Goal: Communication & Community: Answer question/provide support

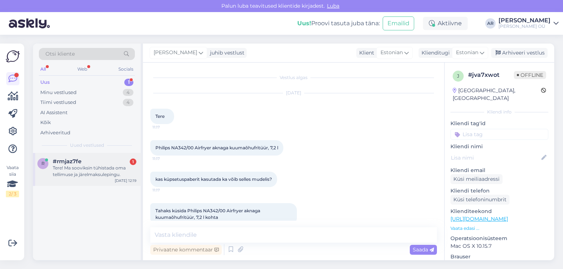
scroll to position [215, 0]
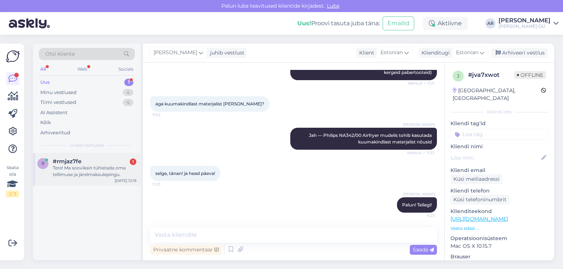
click at [96, 176] on div "Tere! Ma sooviksin tühistada oma tellimuse ja järelmaksulepingu." at bounding box center [95, 171] width 84 height 13
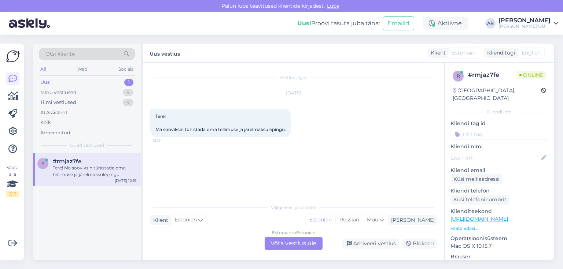
click at [284, 244] on div "Estonian to Estonian Võta vestlus üle" at bounding box center [293, 243] width 58 height 13
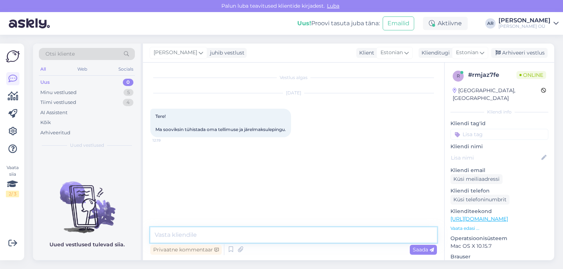
click at [253, 228] on textarea at bounding box center [293, 234] width 286 height 15
type textarea "Tere! Mis tellimuse number?"
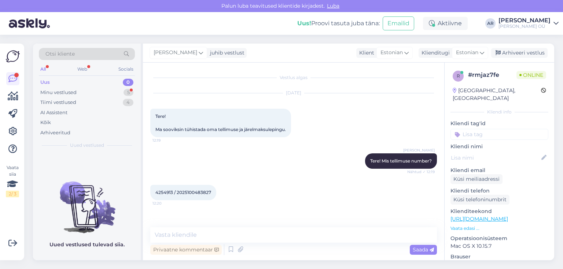
click at [162, 192] on span "4254913 / 2025100483827" at bounding box center [183, 192] width 56 height 5
copy span "4254913"
click at [112, 91] on div "Minu vestlused 5" at bounding box center [87, 93] width 96 height 10
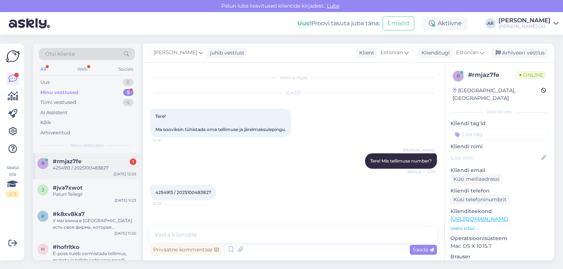
click at [96, 170] on div "4254913 / 2025100483827" at bounding box center [95, 168] width 84 height 7
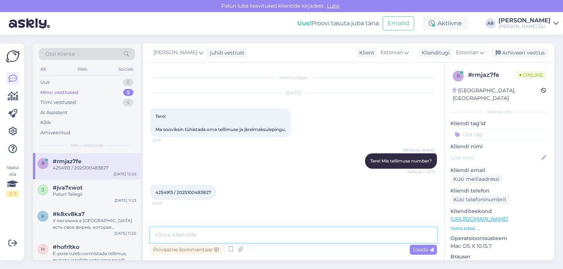
click at [218, 234] on textarea at bounding box center [293, 234] width 286 height 15
click at [103, 82] on div "Uus 1" at bounding box center [87, 82] width 96 height 10
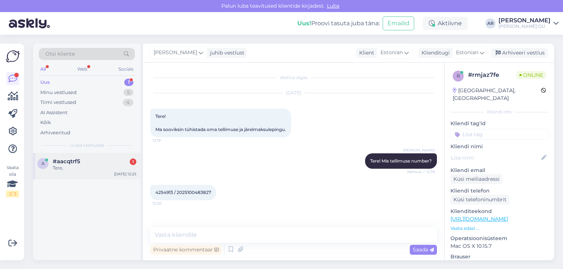
click at [97, 157] on div "a #aacqtrf5 1 Tere, [DATE] 12:25" at bounding box center [87, 166] width 108 height 26
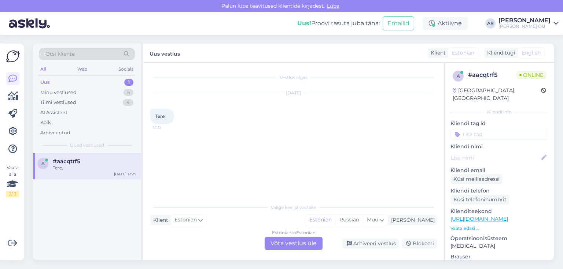
click at [287, 245] on div "Estonian to Estonian Võta vestlus üle" at bounding box center [293, 243] width 58 height 13
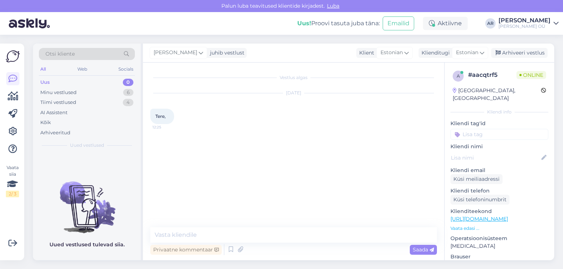
click at [228, 226] on div "Vestlus algas [DATE] Tere, 12:25 Privaatne kommentaar Saada" at bounding box center [293, 162] width 301 height 198
click at [228, 231] on textarea at bounding box center [293, 234] width 286 height 15
type textarea "Tere1"
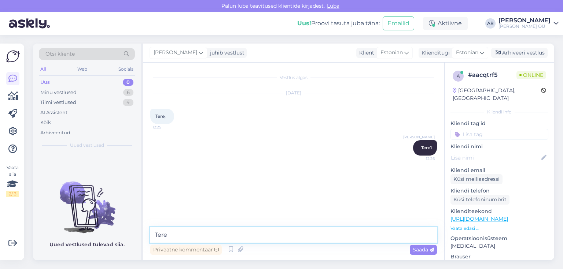
type textarea "Tere1"
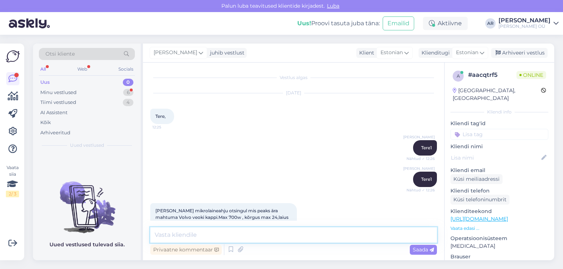
scroll to position [19, 0]
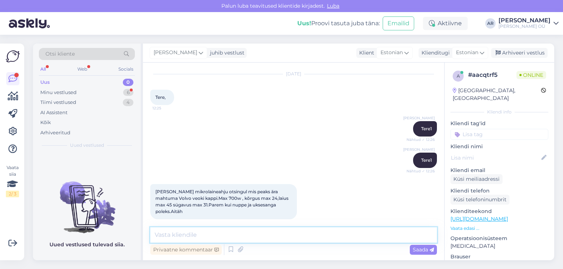
click at [209, 242] on textarea at bounding box center [293, 234] width 286 height 15
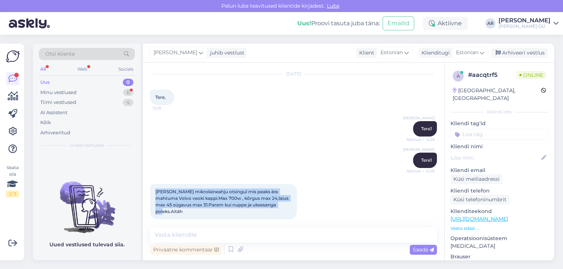
drag, startPoint x: 270, startPoint y: 205, endPoint x: 151, endPoint y: 192, distance: 119.8
click at [151, 192] on div "[PERSON_NAME] mikrolaineahju otsingul mis peaks ära mahtuma Volvo veoki kappi.M…" at bounding box center [223, 201] width 147 height 35
copy span "[PERSON_NAME] mikrolaineahju otsingul mis peaks ära mahtuma Volvo veoki kappi.M…"
click at [82, 89] on div "Minu vestlused 6" at bounding box center [87, 93] width 96 height 10
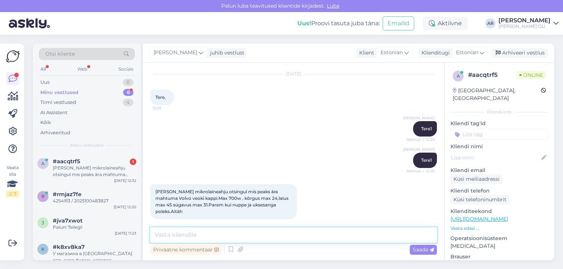
click at [188, 237] on textarea at bounding box center [293, 234] width 286 height 15
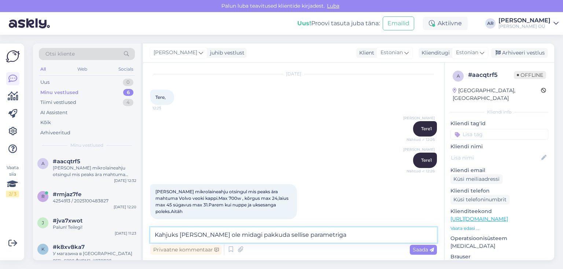
type textarea "Kahjuks [PERSON_NAME] ole midagi pakkuda sellise parameetriga"
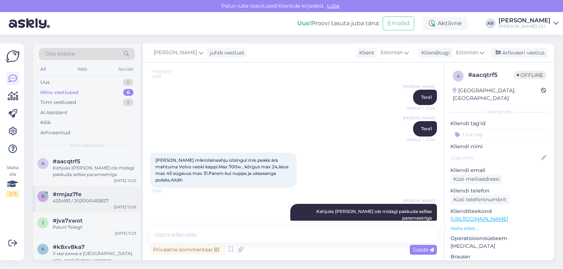
click at [91, 200] on div "4254913 / 2025100483827" at bounding box center [95, 201] width 84 height 7
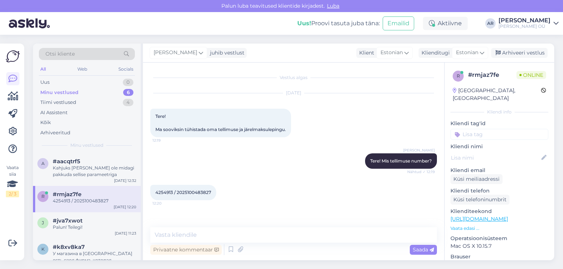
scroll to position [0, 0]
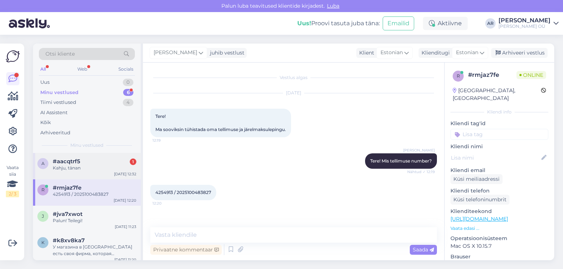
click at [74, 170] on div "Kahju, tänan" at bounding box center [95, 168] width 84 height 7
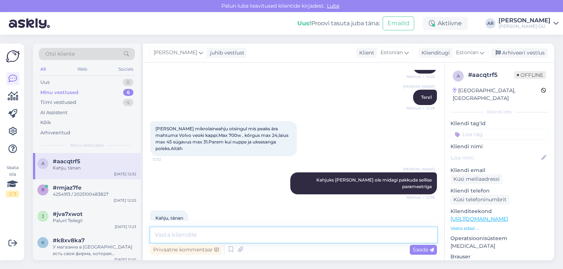
click at [244, 229] on textarea at bounding box center [293, 234] width 286 height 15
type textarea "З"
type textarea "Palun!"
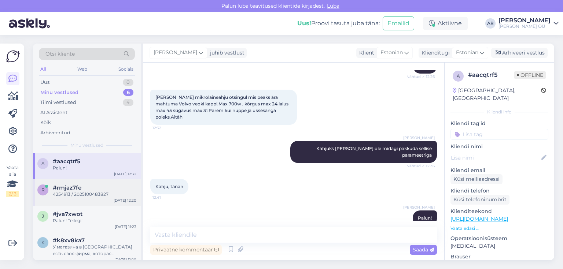
click at [112, 201] on div "r #rmjaz7fe 4254913 / 2025100483827 [DATE] 12:20" at bounding box center [87, 192] width 108 height 26
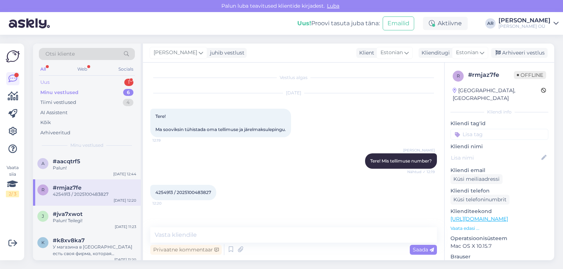
click at [106, 81] on div "Uus 1" at bounding box center [87, 82] width 96 height 10
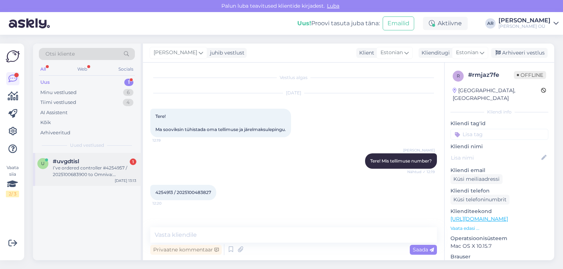
click at [107, 176] on div "I’ve ordered controller #4254957 / 2025100683900 to Omniva: [GEOGRAPHIC_DATA] p…" at bounding box center [95, 171] width 84 height 13
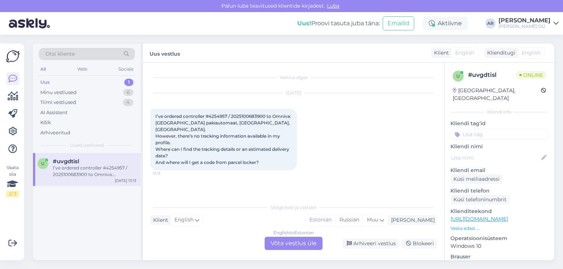
click at [217, 114] on span "I’ve ordered controller #4254957 / 2025100683900 to Omniva: [GEOGRAPHIC_DATA] p…" at bounding box center [223, 140] width 137 height 52
copy span "4254957"
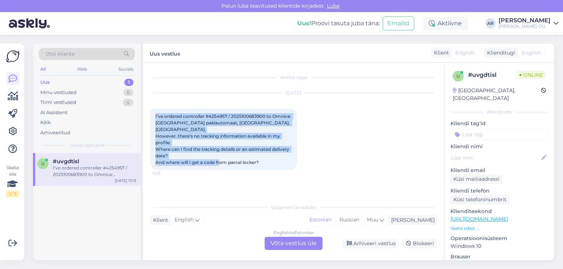
drag, startPoint x: 278, startPoint y: 154, endPoint x: 154, endPoint y: 115, distance: 130.5
click at [151, 114] on div "I’ve ordered controller #4254957 / 2025100683900 to Omniva: [GEOGRAPHIC_DATA] p…" at bounding box center [223, 140] width 147 height 62
copy span "I’ve ordered controller #4254957 / 2025100683900 to Omniva: [GEOGRAPHIC_DATA] p…"
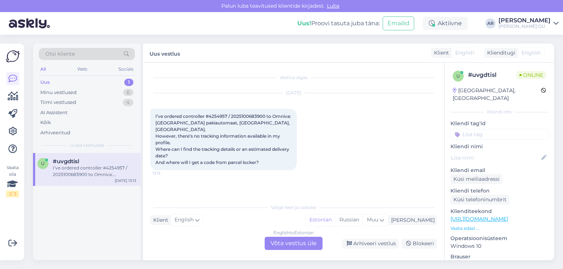
click at [312, 240] on div "English to Estonian Võta vestlus üle" at bounding box center [293, 243] width 58 height 13
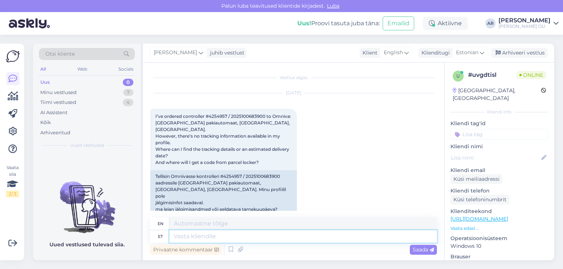
click at [201, 232] on textarea at bounding box center [302, 236] width 267 height 12
type textarea "R"
type textarea "Tere!"
type textarea "Hello!"
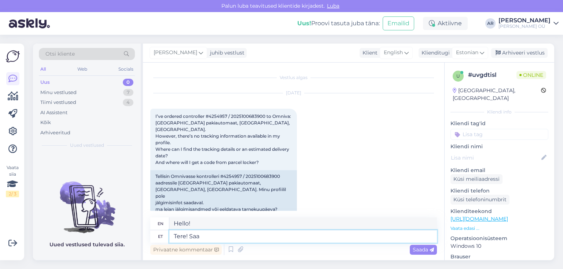
type textarea "Tere! Saat"
type textarea "Hello! Send"
type textarea "Tere! Saatsime"
type textarea "Hello! We sent"
type textarea "Tere! Saatsime Teile"
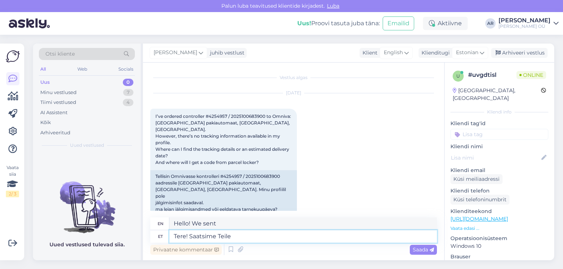
type textarea "Hello! We sent you"
type textarea "Tere! Saatsime Teile [PERSON_NAME]"
type textarea "Hi! We sent you an email."
type textarea "Tere! Saatsime Teile [PERSON_NAME]"
type textarea "Hello! We sent you an email."
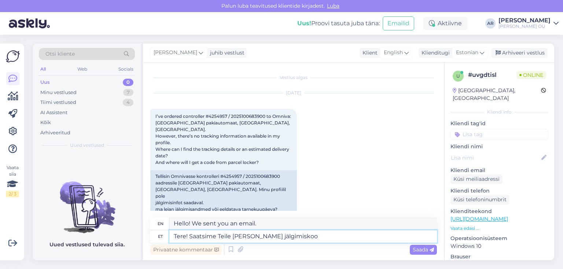
type textarea "Tere! Saatsime Teile [PERSON_NAME] jälgimiskood"
type textarea "Hello! We have sent you a tracking code by email."
type textarea "Tere! Saatsime Teile [PERSON_NAME] jälgimiskood"
click at [415, 253] on div "Saada" at bounding box center [422, 250] width 27 height 10
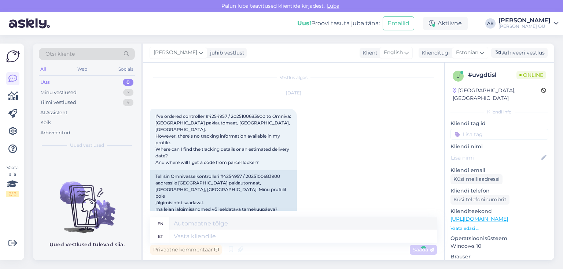
scroll to position [50, 0]
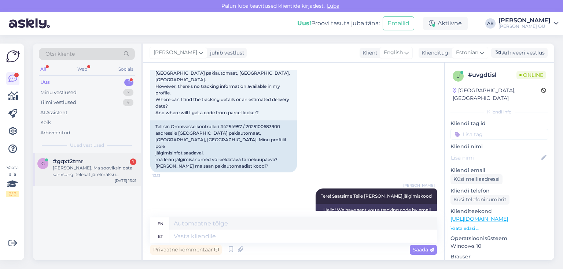
click at [71, 161] on span "#gqxt2tmr" at bounding box center [68, 161] width 30 height 7
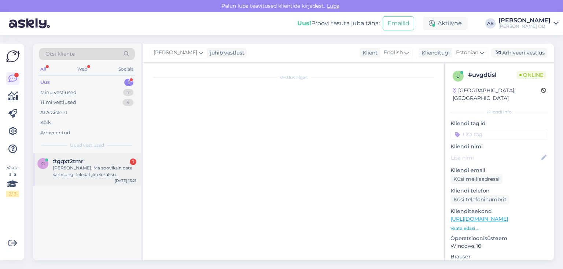
scroll to position [0, 0]
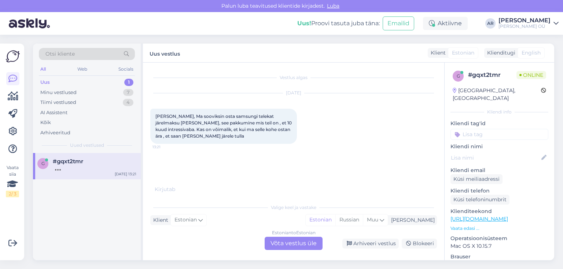
click at [285, 236] on div "Valige [PERSON_NAME] vastake Klient Estonian Mina Estonian Russian Muu Estonian…" at bounding box center [293, 225] width 286 height 50
click at [285, 242] on div "Estonian to Estonian Võta vestlus üle" at bounding box center [293, 243] width 58 height 13
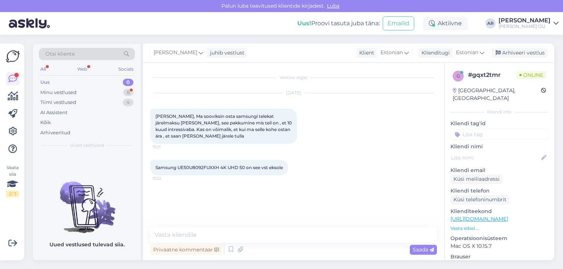
click at [193, 200] on div "Vestlus algas [DATE] Tere, Ma sooviksin osta samsungi telekat järelmaksu [PERSO…" at bounding box center [296, 145] width 293 height 151
click at [262, 239] on textarea at bounding box center [293, 234] width 286 height 15
click at [474, 216] on link "[URL][DOMAIN_NAME]" at bounding box center [479, 219] width 58 height 7
click at [212, 234] on textarea at bounding box center [293, 234] width 286 height 15
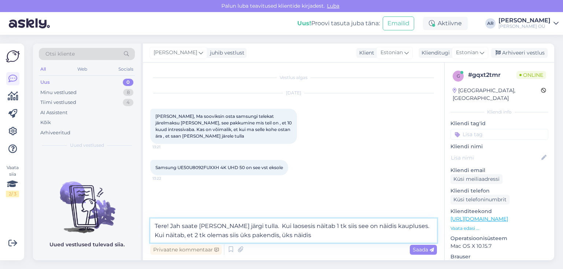
type textarea "Tere! Jah saate [PERSON_NAME] järgi tulla. Kui laosesis näitab 1 tk siis see on…"
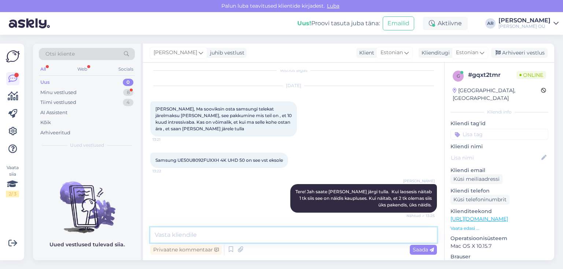
scroll to position [77, 0]
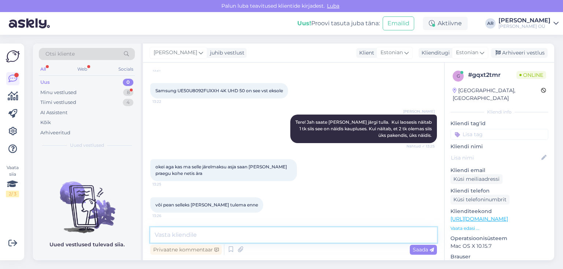
click at [194, 232] on textarea at bounding box center [293, 234] width 286 height 15
click at [194, 235] on textarea at bounding box center [293, 234] width 286 height 15
type textarea "Ei, saate juba praegu teha järelmaksu"
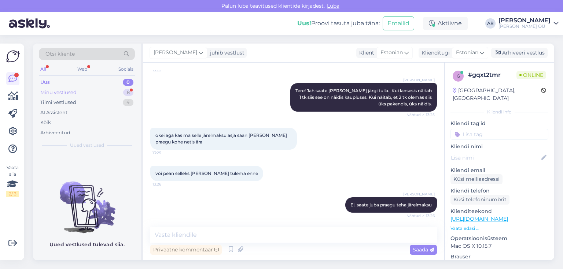
click at [88, 94] on div "Minu vestlused 8" at bounding box center [87, 93] width 96 height 10
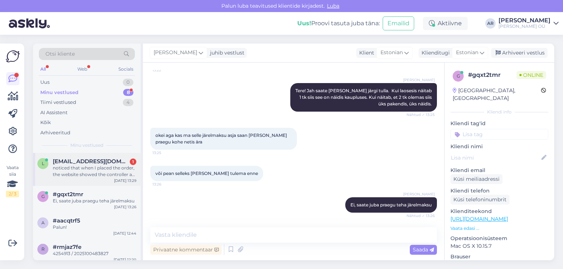
click at [101, 181] on div "l [EMAIL_ADDRESS][DOMAIN_NAME] 1 noticed that when I placed the order, the webs…" at bounding box center [87, 169] width 108 height 33
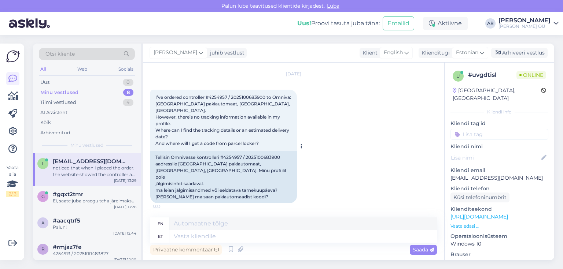
scroll to position [29, 0]
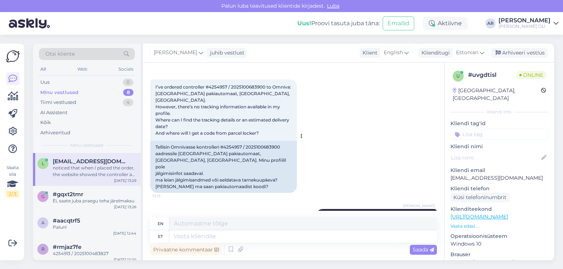
click at [231, 141] on div "Tellisin Omnivasse kontrolleri #4254957 / 2025100683900 aadressile [GEOGRAPHIC_…" at bounding box center [223, 167] width 147 height 52
copy div "4254957"
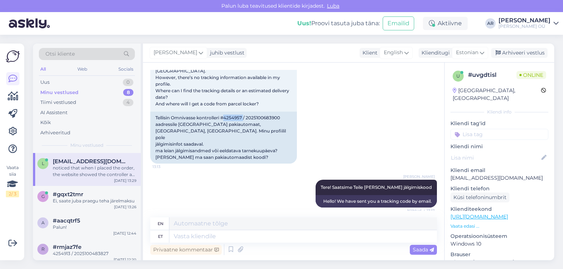
scroll to position [133, 0]
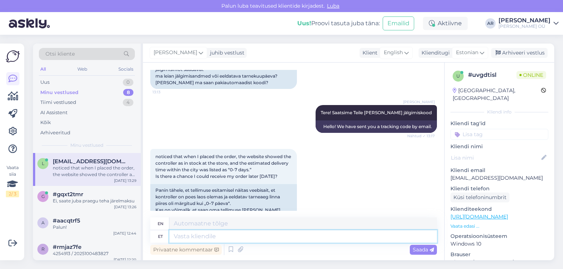
click at [209, 236] on textarea at bounding box center [302, 236] width 267 height 12
type textarea "E"
type textarea "Ei o"
type textarea "No"
type textarea "Ei [PERSON_NAME],"
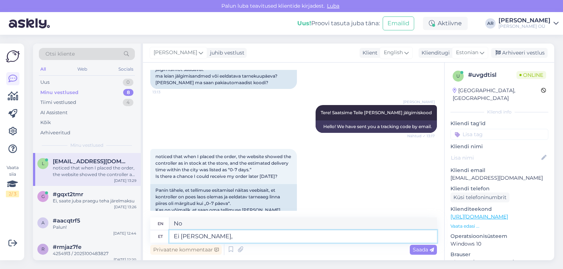
type textarea "Not sure,"
type textarea "Ei [PERSON_NAME], Omniva"
type textarea "Not sure, Omniva"
type textarea "Ei [PERSON_NAME], [PERSON_NAME]"
type textarea "Not sure about Omniva delivery"
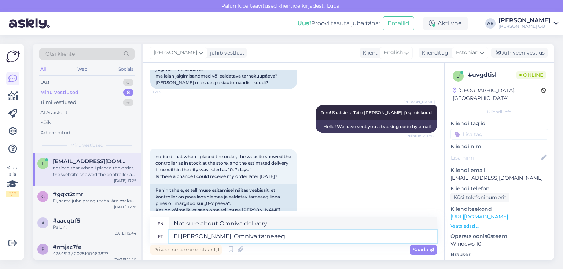
type textarea "Ei [PERSON_NAME], Omniva tarneaeg"
type textarea "Not sure, Omniva delivery time"
type textarea "Ei [PERSON_NAME], Omniva tarneaeg on"
type textarea "Not sure, Omniva delivery time is"
type textarea "Ei [PERSON_NAME], Omniva tarneaeg on -"
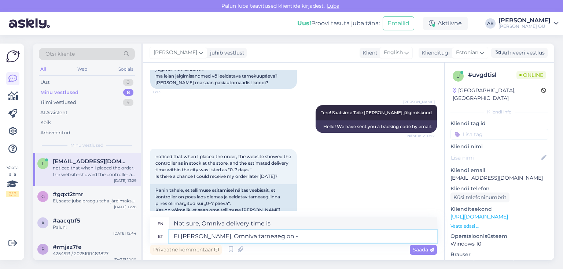
type textarea "Not sure, Omniva delivery time is -"
type textarea "Ei [PERSON_NAME], Omniva tarneaeg on"
type textarea "Not sure, Omniva delivery time is"
type textarea "Ei [PERSON_NAME], Omniva tarneaeg on 1-4"
type textarea "Not sure, Omniva delivery time is 1-4"
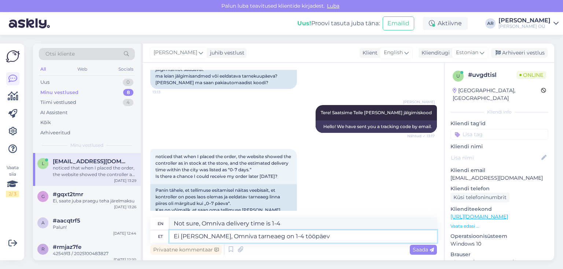
type textarea "Ei [PERSON_NAME], Omniva tarneaeg on 1-4 tööpäeva"
type textarea "Not sure, Omniva delivery time is 1-4 business days"
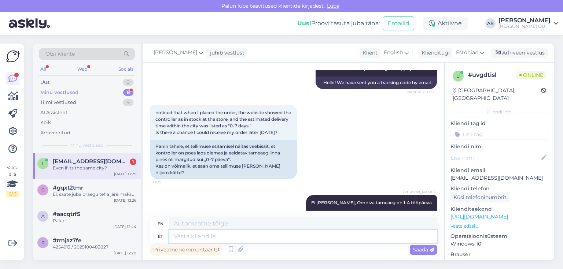
scroll to position [221, 0]
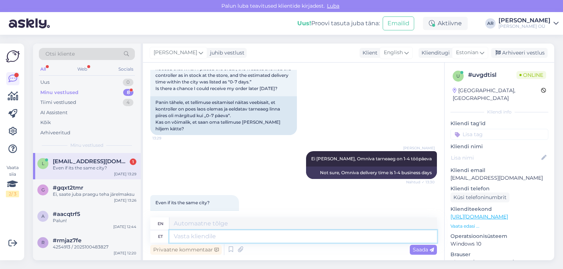
click at [219, 237] on textarea at bounding box center [302, 236] width 267 height 12
click at [218, 236] on textarea at bounding box center [302, 236] width 267 height 12
type textarea "Jah"
type textarea "Yes"
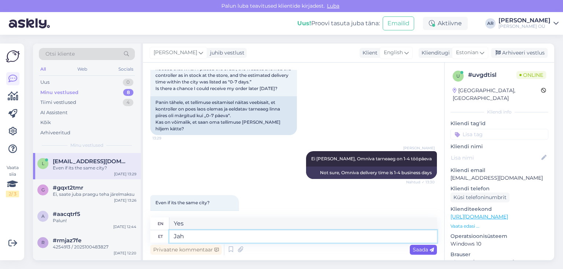
type textarea "Jah"
click at [417, 250] on span "Saada" at bounding box center [422, 249] width 21 height 7
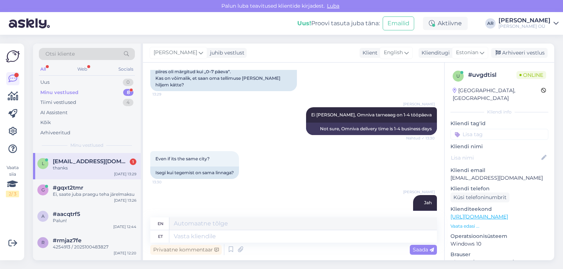
scroll to position [309, 0]
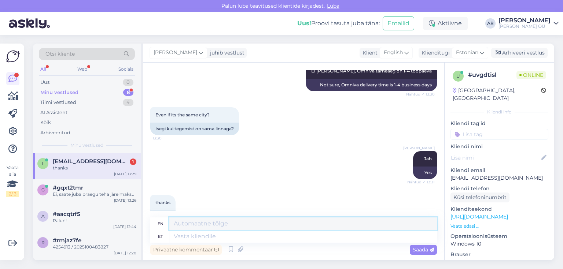
click at [240, 227] on textarea at bounding box center [302, 224] width 267 height 12
click at [229, 235] on textarea at bounding box center [302, 236] width 267 height 12
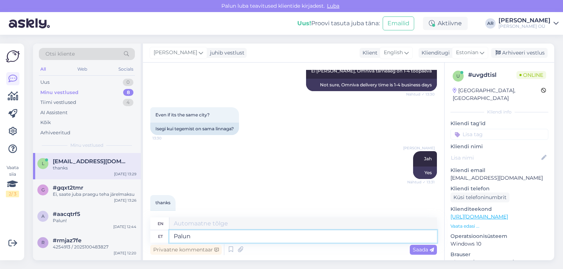
type textarea "Palun!"
type textarea "Please!"
type textarea "Palun!"
click at [413, 248] on span "Saada" at bounding box center [422, 249] width 21 height 7
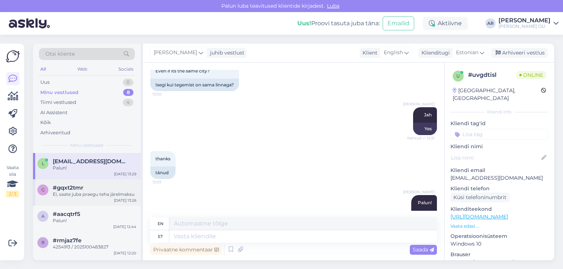
click at [93, 192] on div "Ei, saate juba praegu teha järelmaksu" at bounding box center [95, 194] width 84 height 7
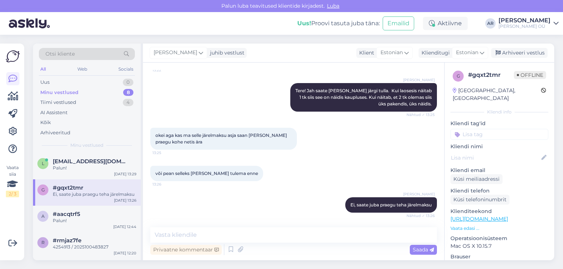
drag, startPoint x: 508, startPoint y: 55, endPoint x: 469, endPoint y: 78, distance: 46.0
click at [508, 55] on div "Arhiveeri vestlus" at bounding box center [519, 53] width 56 height 10
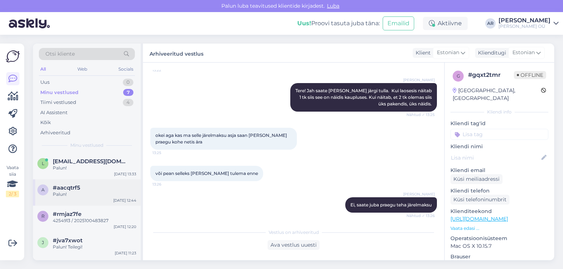
click at [80, 195] on div "Palun!" at bounding box center [95, 194] width 84 height 7
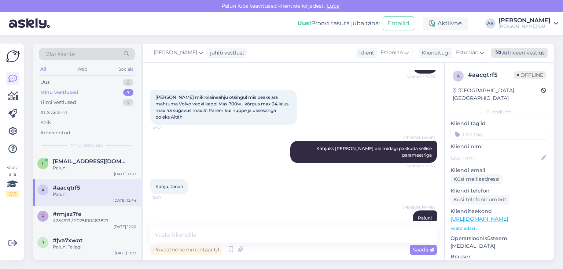
click at [502, 51] on div "Arhiveeri vestlus" at bounding box center [519, 53] width 56 height 10
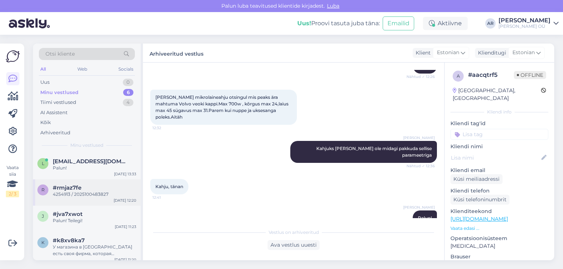
click at [71, 188] on span "#rmjaz7fe" at bounding box center [67, 188] width 29 height 7
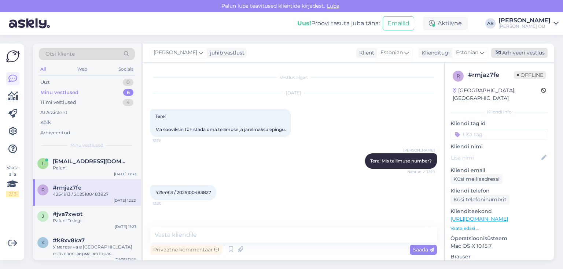
click at [520, 57] on div "Arhiveeri vestlus" at bounding box center [519, 53] width 56 height 10
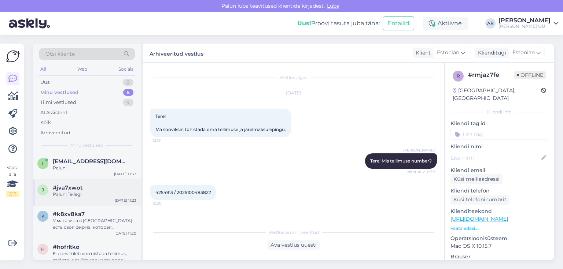
click at [78, 188] on span "#jva7xwot" at bounding box center [68, 188] width 30 height 7
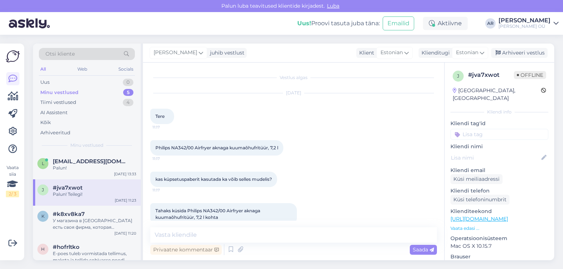
scroll to position [215, 0]
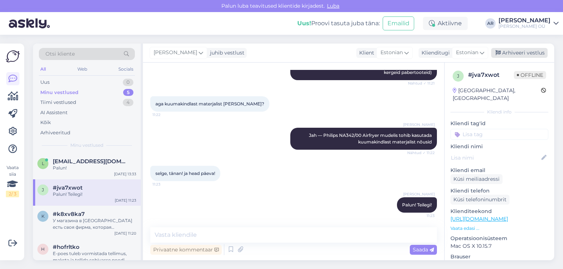
click at [517, 54] on div "Arhiveeri vestlus" at bounding box center [519, 53] width 56 height 10
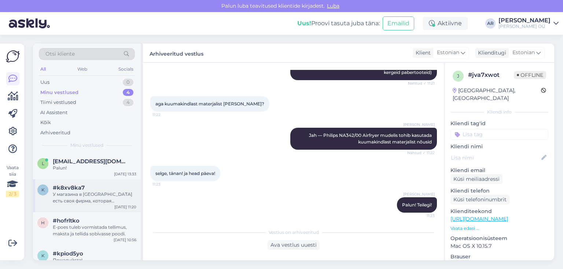
click at [104, 192] on div "У магазина в [GEOGRAPHIC_DATA] есть своя фирма, которая предоставляет услугу до…" at bounding box center [95, 197] width 84 height 13
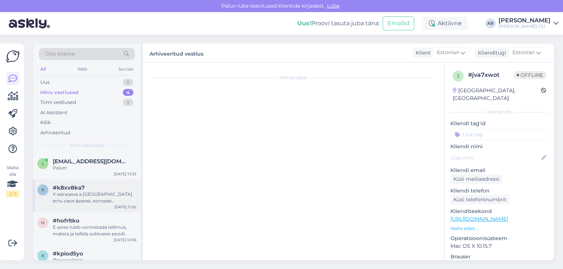
scroll to position [90, 0]
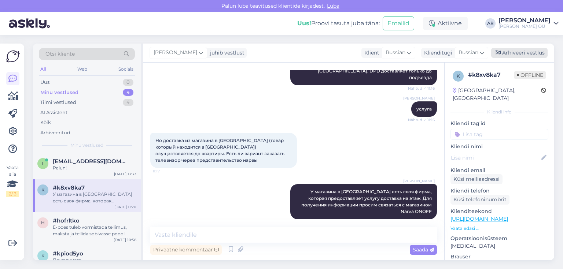
click at [522, 53] on div "Arhiveeri vestlus" at bounding box center [519, 53] width 56 height 10
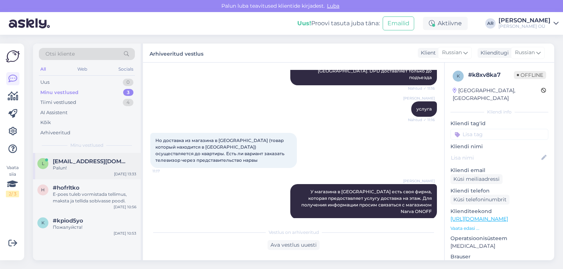
click at [90, 174] on div "l [EMAIL_ADDRESS][DOMAIN_NAME] Palun! [DATE] 13:33" at bounding box center [87, 166] width 108 height 26
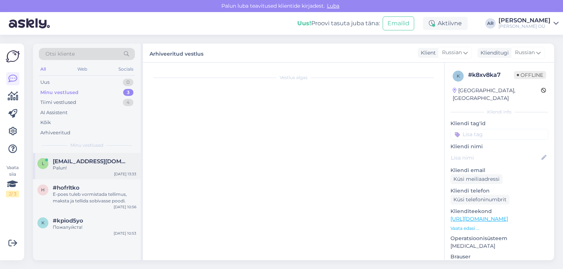
scroll to position [353, 0]
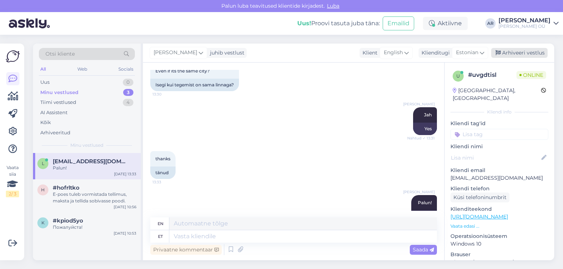
click at [524, 54] on div "Arhiveeri vestlus" at bounding box center [519, 53] width 56 height 10
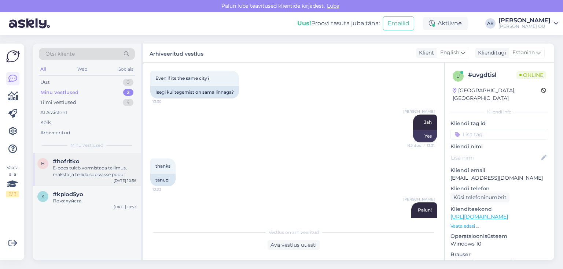
click at [72, 169] on div "E-poes tuleb vormistada tellimus, maksta ja tellida sobivasse poodi." at bounding box center [95, 171] width 84 height 13
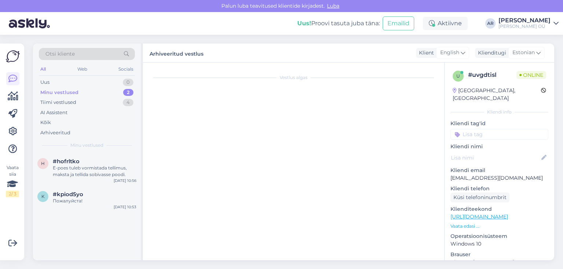
scroll to position [114, 0]
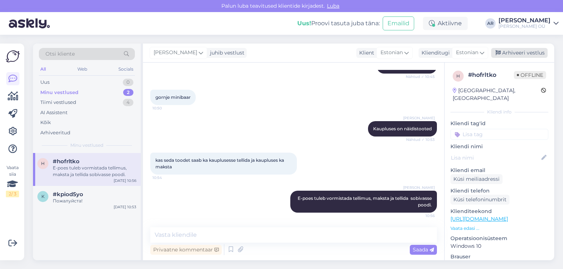
click at [513, 51] on div "Arhiveeri vestlus" at bounding box center [519, 53] width 56 height 10
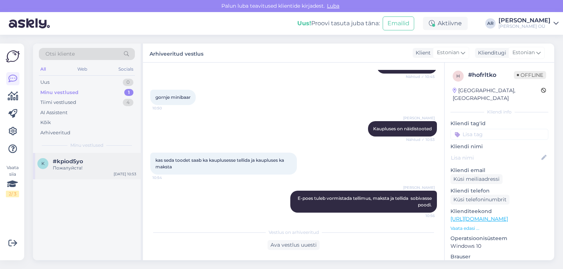
click at [76, 160] on span "#kpiod5yo" at bounding box center [68, 161] width 30 height 7
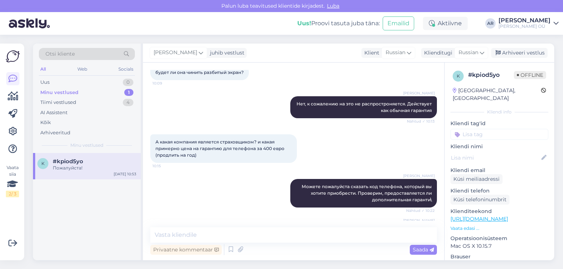
scroll to position [272, 0]
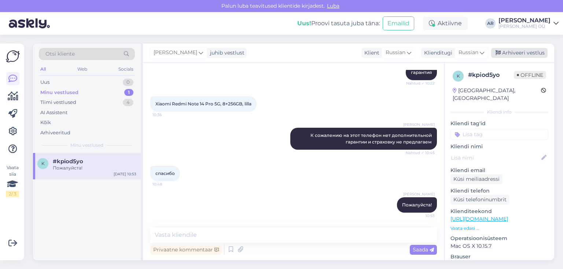
click at [520, 48] on div "Arhiveeri vestlus" at bounding box center [519, 53] width 56 height 10
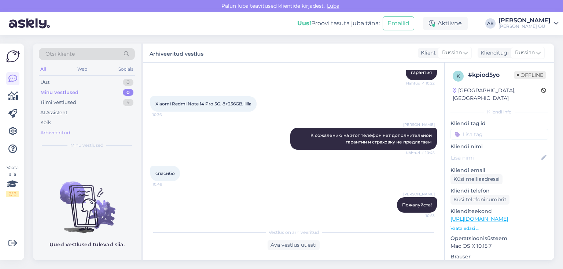
click at [84, 131] on div "Arhiveeritud" at bounding box center [87, 133] width 96 height 10
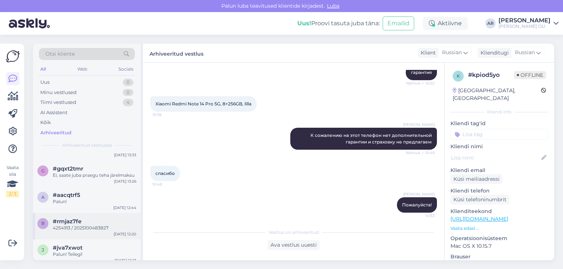
scroll to position [29, 0]
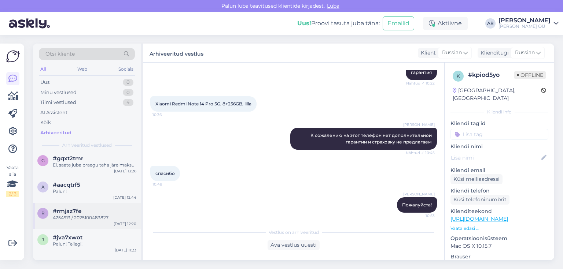
click at [92, 215] on div "4254913 / 2025100483827" at bounding box center [95, 218] width 84 height 7
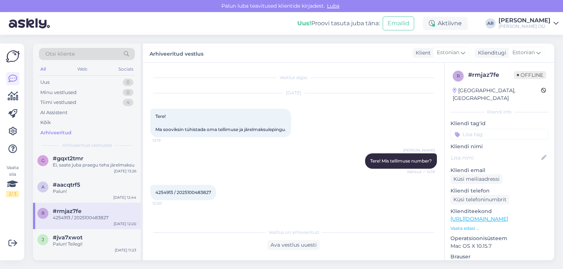
click at [164, 190] on span "4254913 / 2025100483827" at bounding box center [183, 192] width 56 height 5
copy span "4254913"
